Goal: Task Accomplishment & Management: Complete application form

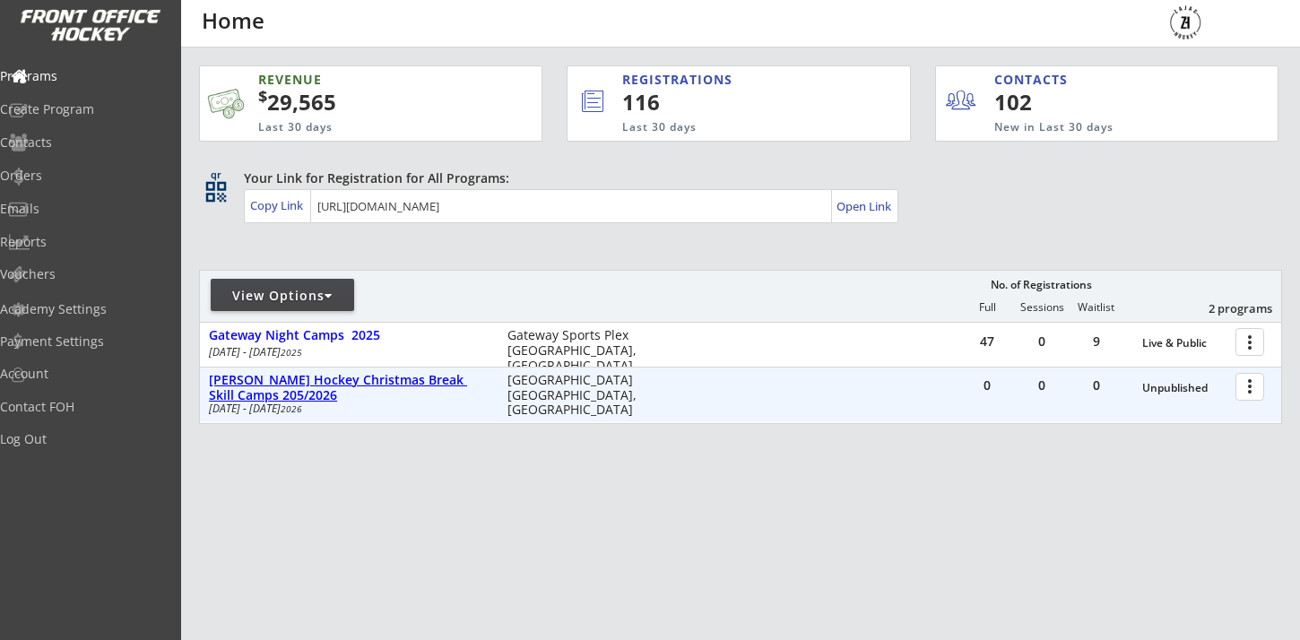
click at [246, 374] on div "[PERSON_NAME] Hockey Christmas Break Skill Camps 205/2026" at bounding box center [349, 388] width 280 height 30
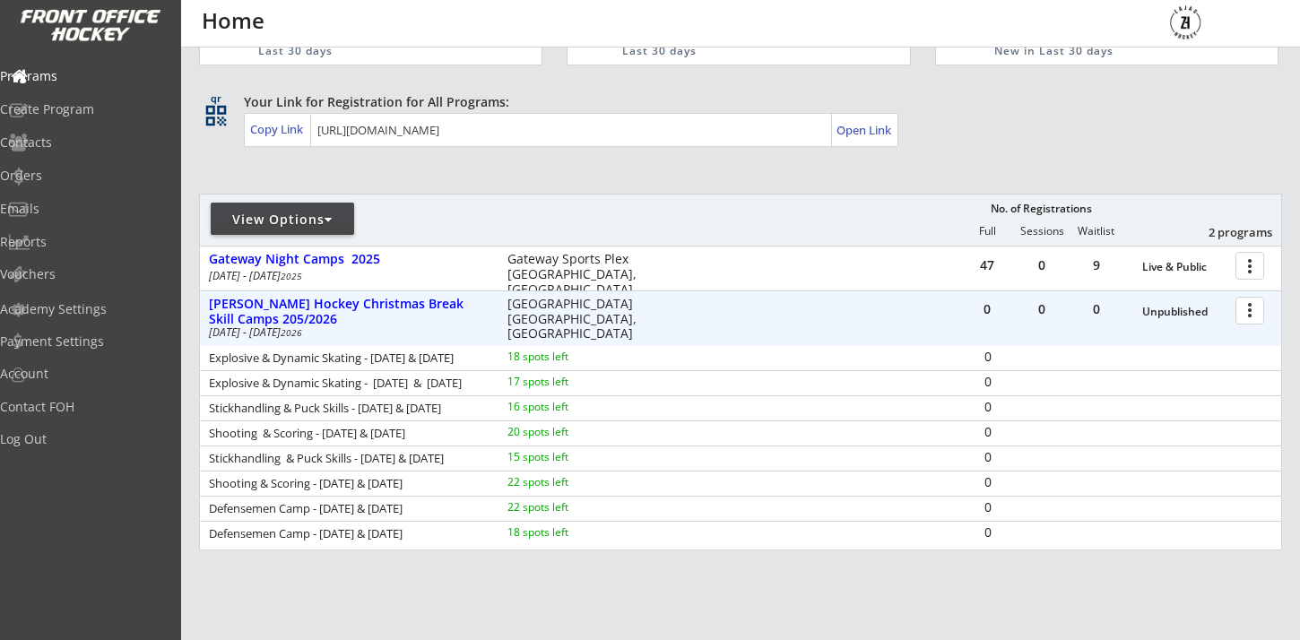
scroll to position [94, 0]
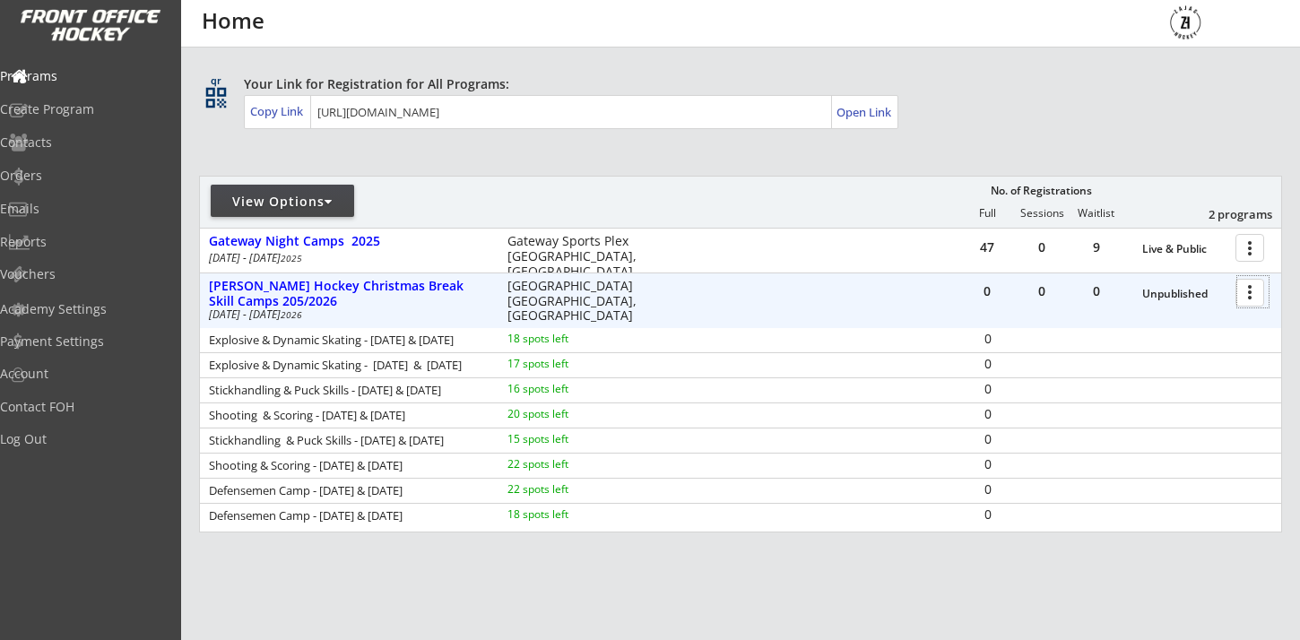
click at [1253, 287] on div at bounding box center [1252, 291] width 31 height 31
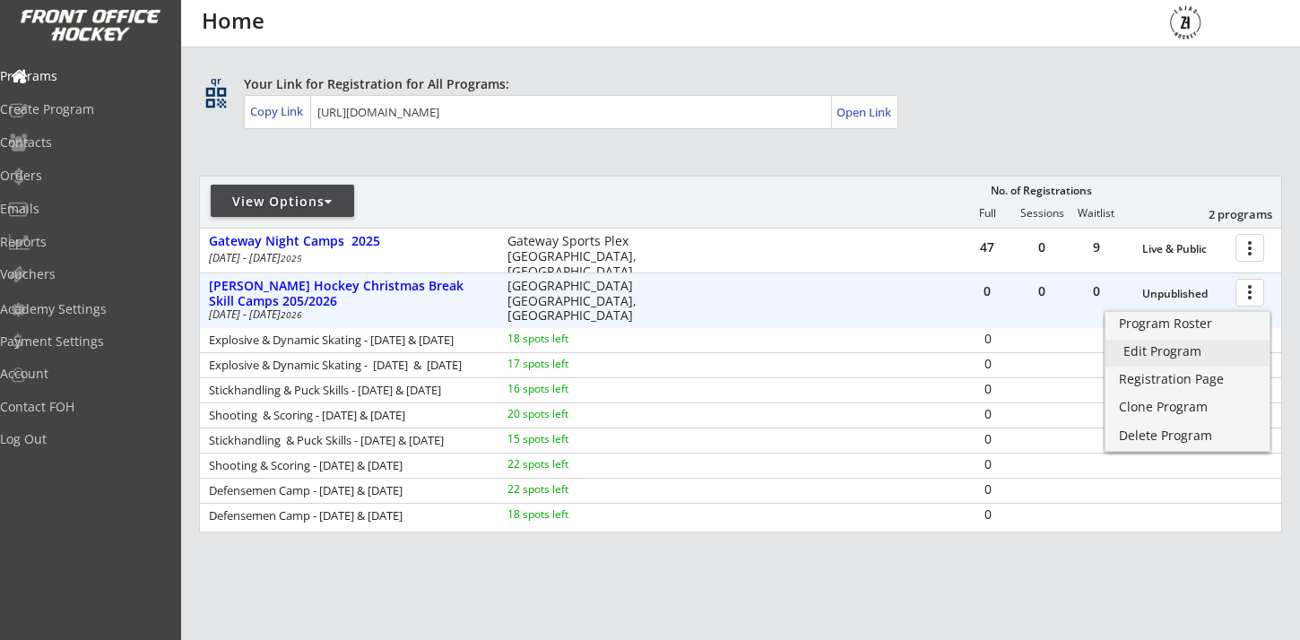
click at [1166, 353] on div "Edit Program" at bounding box center [1187, 351] width 128 height 13
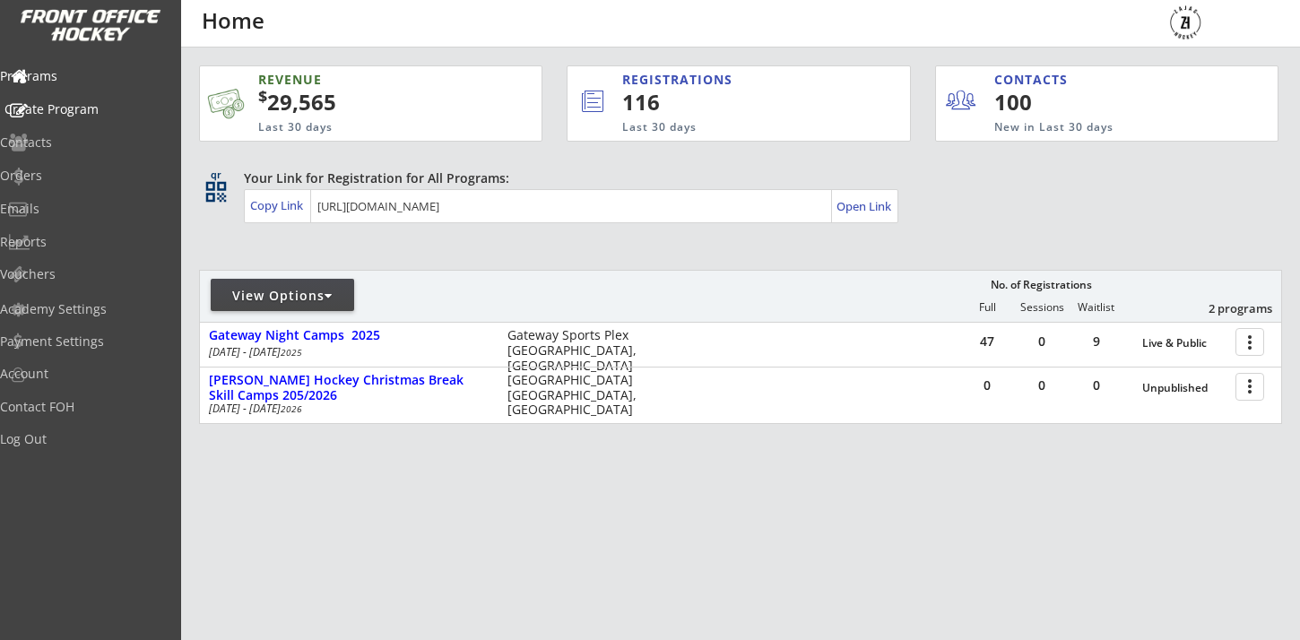
click at [96, 103] on div "Create Program" at bounding box center [84, 109] width 161 height 13
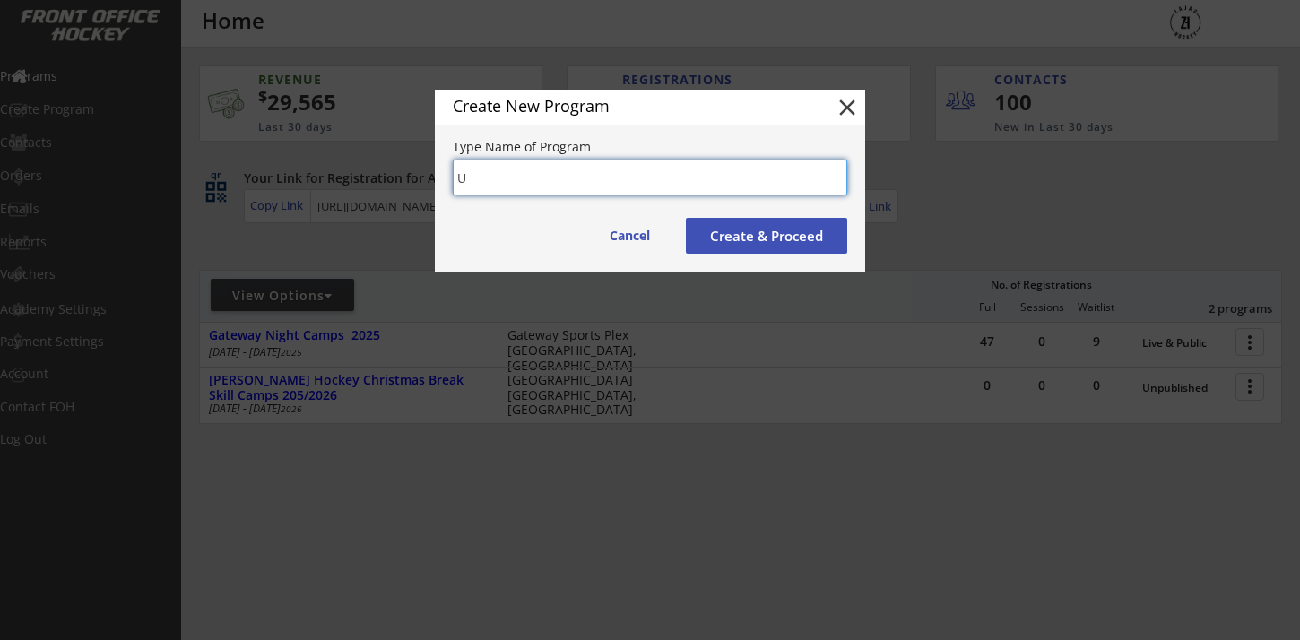
type input "U"
click at [577, 178] on input "input" at bounding box center [650, 178] width 394 height 36
click at [672, 184] on input "input" at bounding box center [650, 178] width 394 height 36
click at [629, 176] on input "input" at bounding box center [650, 178] width 394 height 36
type input "[PERSON_NAME] Hockey - U 8 Christmas Clinic"
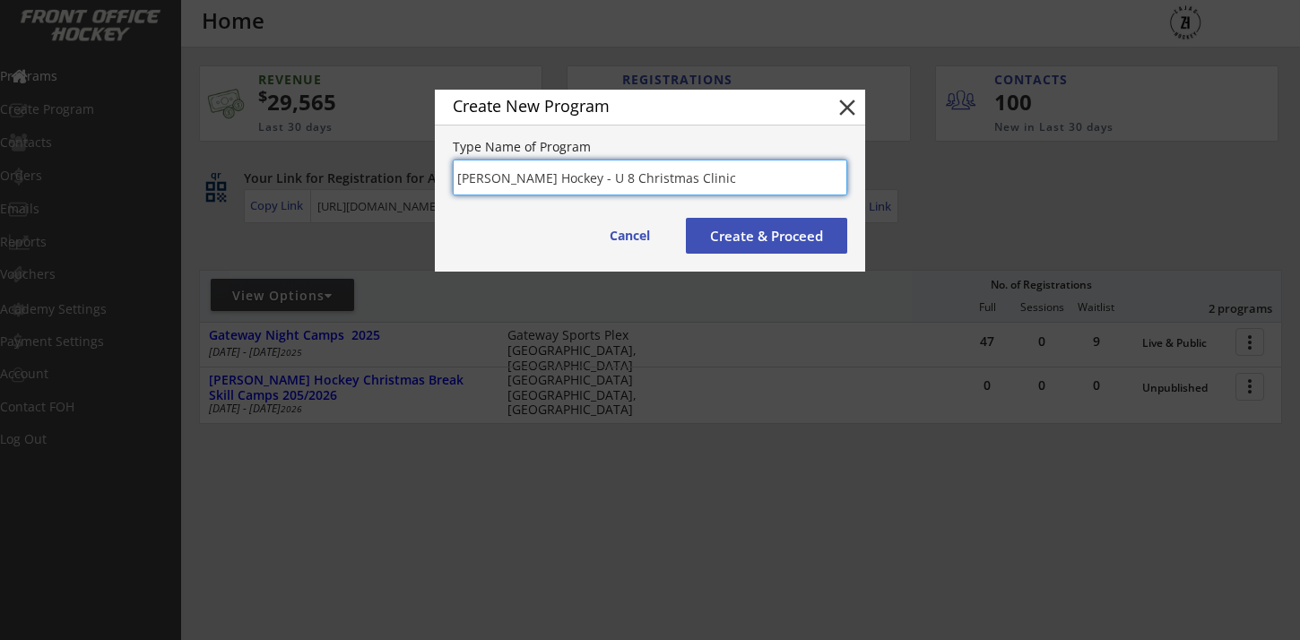
click at [735, 239] on button "Create & Proceed" at bounding box center [766, 236] width 161 height 36
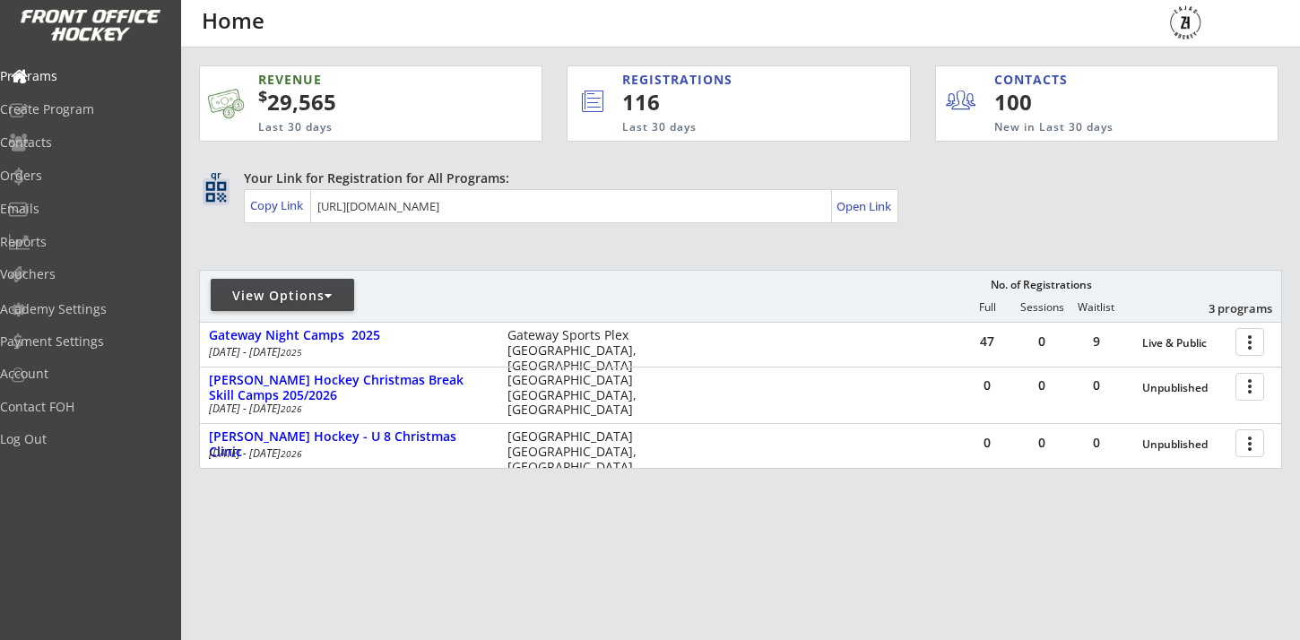
click at [218, 191] on button "qr_code" at bounding box center [216, 191] width 27 height 27
